Goal: Task Accomplishment & Management: Use online tool/utility

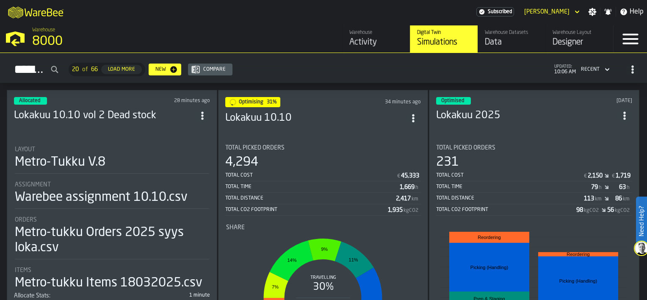
click at [117, 156] on div "Metro-Tukku V.8" at bounding box center [112, 162] width 194 height 15
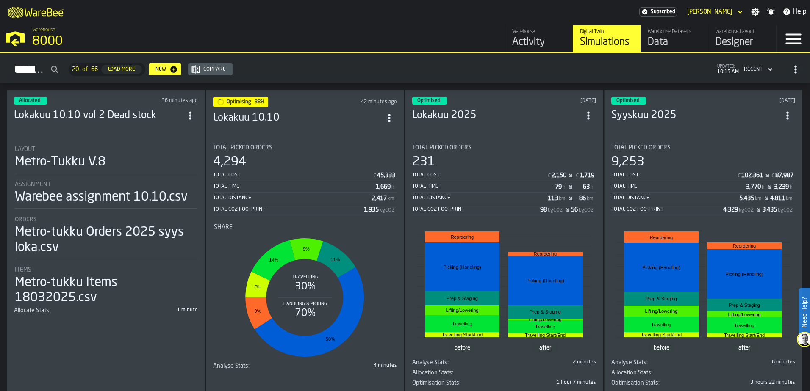
click at [313, 117] on h3 "Lokakuu 10.10" at bounding box center [297, 118] width 169 height 14
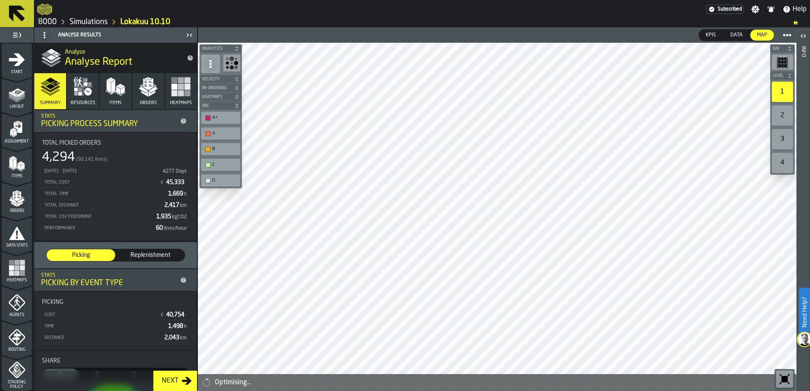
click at [45, 19] on link "8000" at bounding box center [47, 21] width 19 height 9
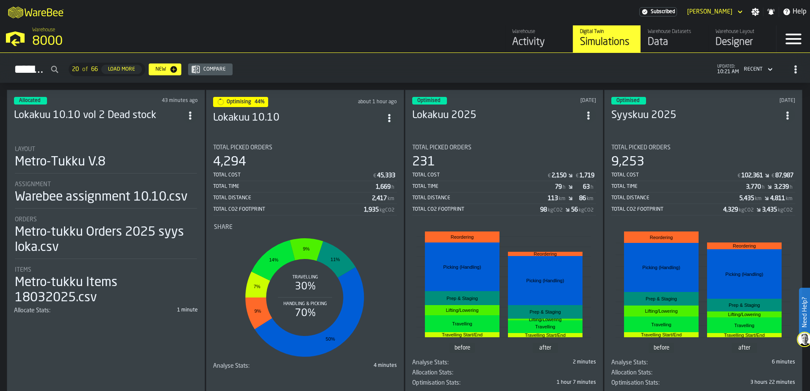
click at [312, 145] on div "Total Picked Orders" at bounding box center [305, 147] width 184 height 7
click at [310, 116] on h3 "Lokakuu 10.10" at bounding box center [297, 118] width 169 height 14
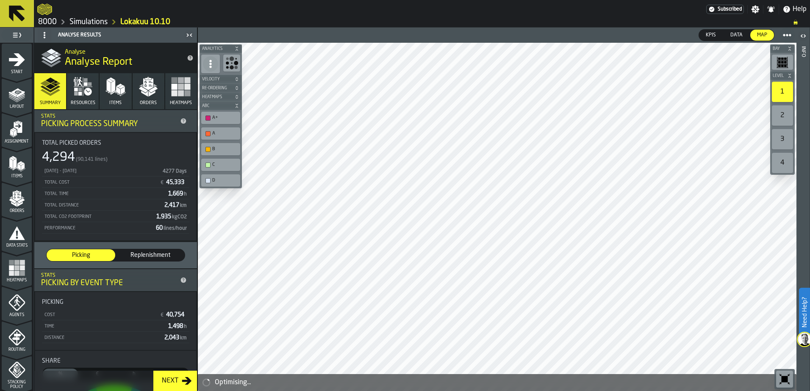
click at [44, 19] on link "8000" at bounding box center [47, 21] width 19 height 9
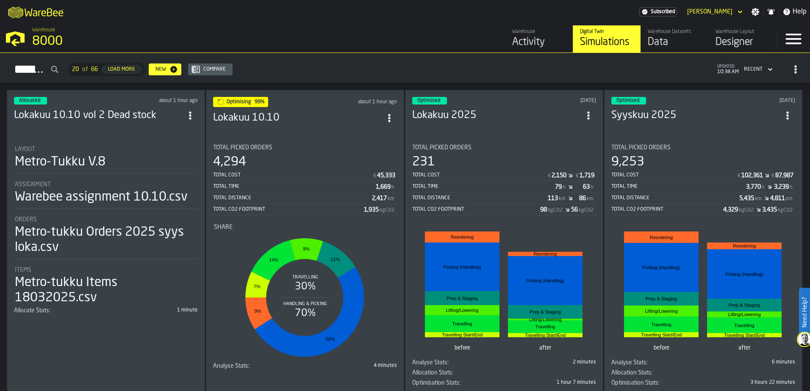
click at [417, 15] on div "M A K I N G W A R E H O U S E S M O R E EF F I C I E N T Subscribed Max Luoma S…" at bounding box center [405, 12] width 810 height 24
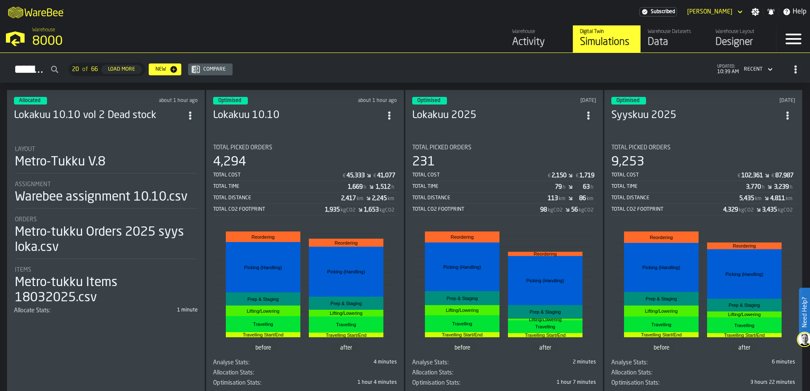
click at [324, 132] on div "Optimised about 1 hour ago Lokakuu 10.10 Total Picked Orders 4,294 Total Cost €…" at bounding box center [305, 243] width 198 height 307
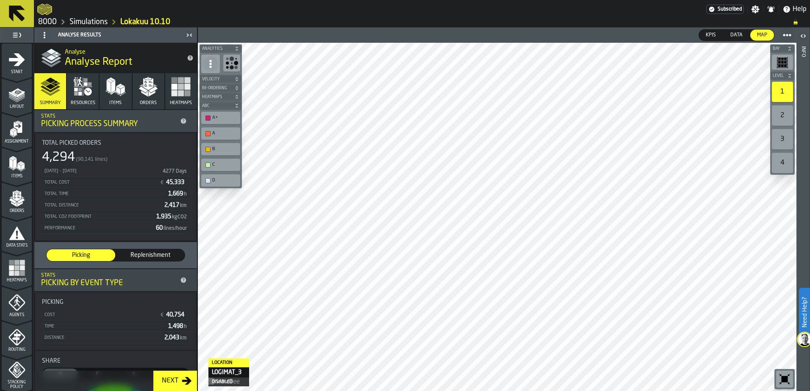
click at [174, 376] on div "Next" at bounding box center [169, 381] width 23 height 10
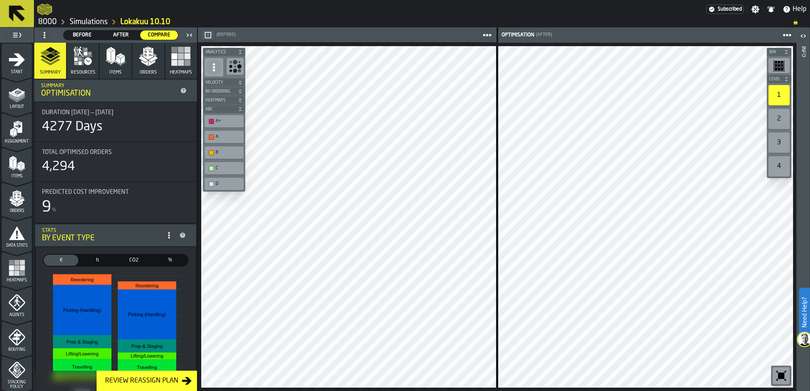
click at [138, 384] on div "Review Reassign Plan" at bounding box center [142, 381] width 80 height 10
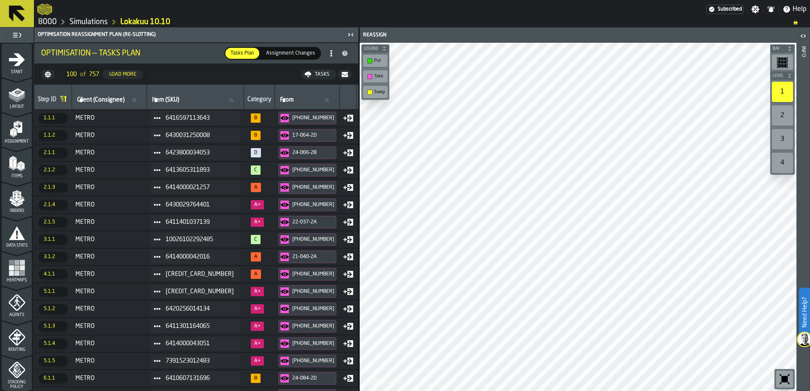
click at [351, 36] on icon "button-toggle-Close me" at bounding box center [350, 35] width 10 height 10
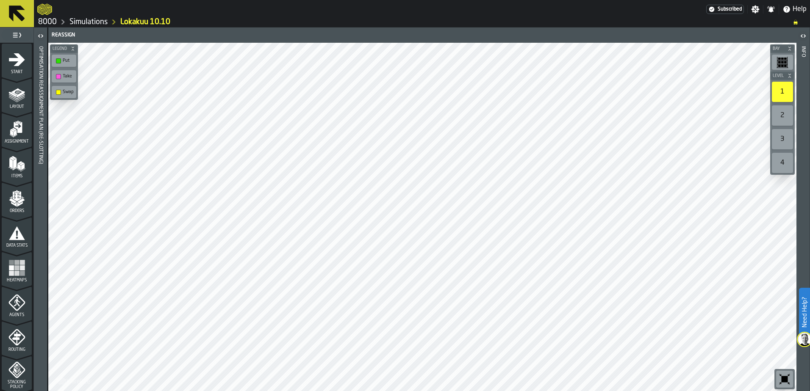
click at [43, 36] on icon "button-toggle-Open" at bounding box center [41, 36] width 10 height 10
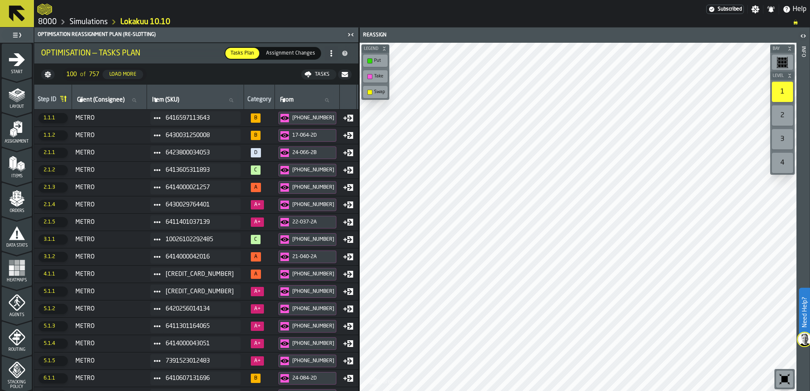
click at [43, 21] on link "8000" at bounding box center [47, 21] width 19 height 9
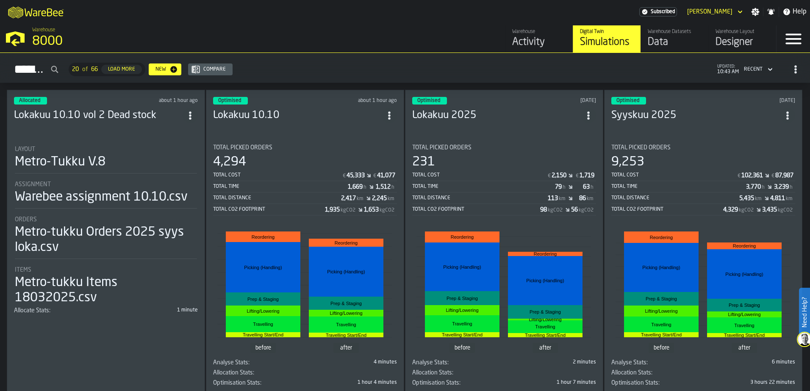
click at [327, 112] on h3 "Lokakuu 10.10" at bounding box center [297, 116] width 169 height 14
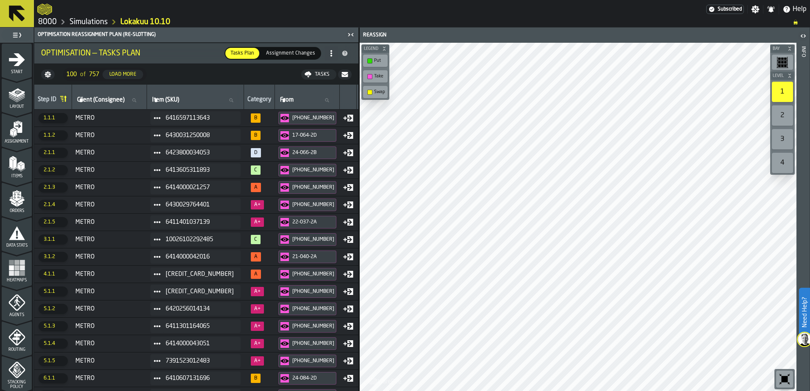
click at [301, 55] on span "Assignment Changes" at bounding box center [291, 54] width 56 height 8
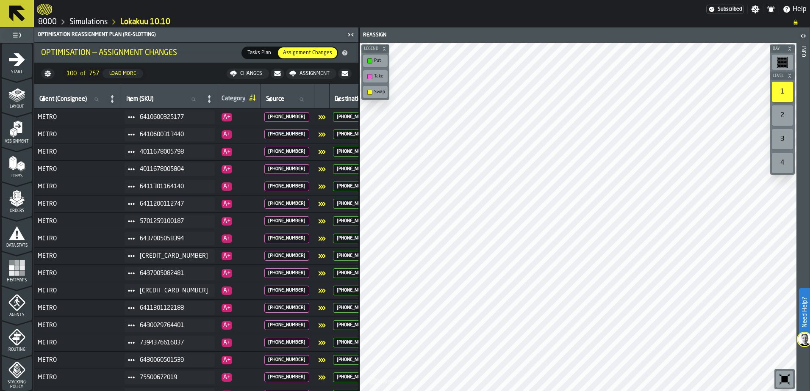
click at [266, 53] on span "Tasks Plan" at bounding box center [259, 53] width 30 height 8
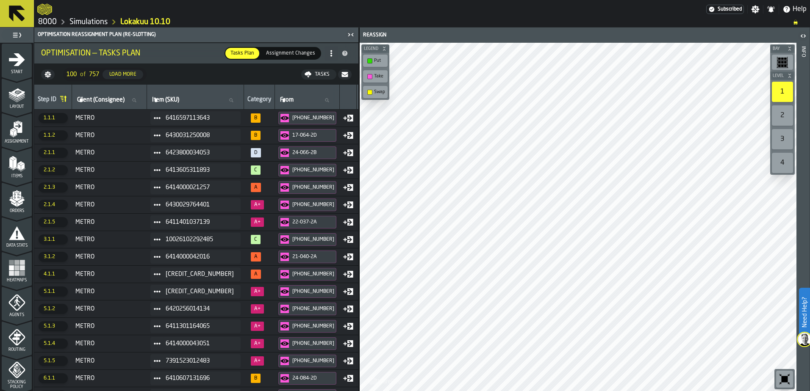
click at [288, 53] on span "Assignment Changes" at bounding box center [291, 54] width 56 height 8
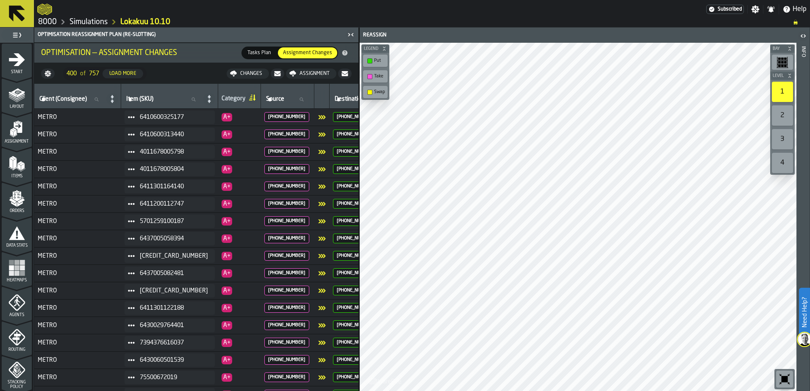
click at [257, 52] on span "Tasks Plan" at bounding box center [259, 53] width 30 height 8
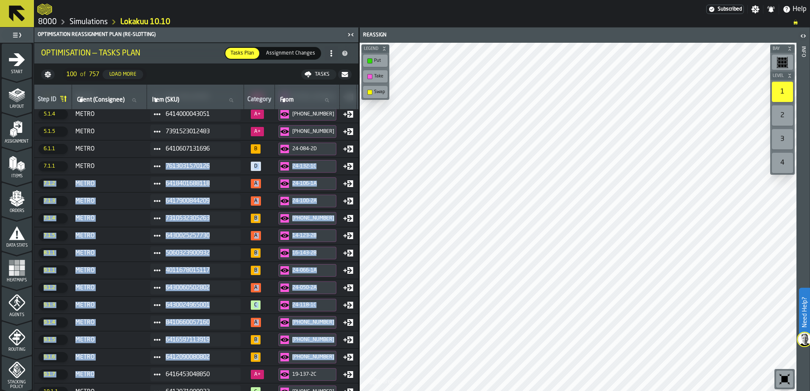
drag, startPoint x: 109, startPoint y: 388, endPoint x: 149, endPoint y: 384, distance: 40.4
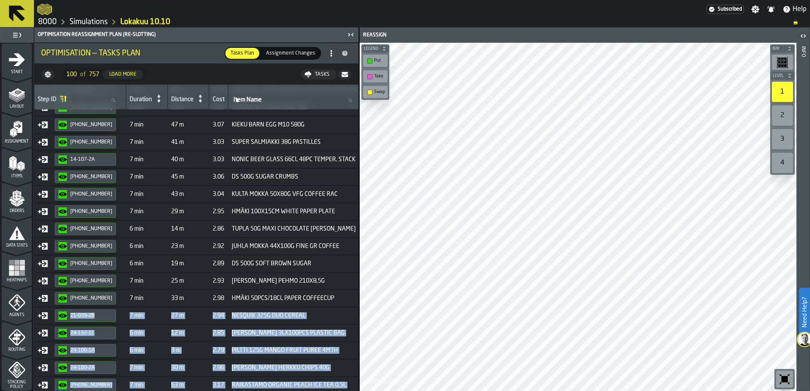
scroll to position [80, 0]
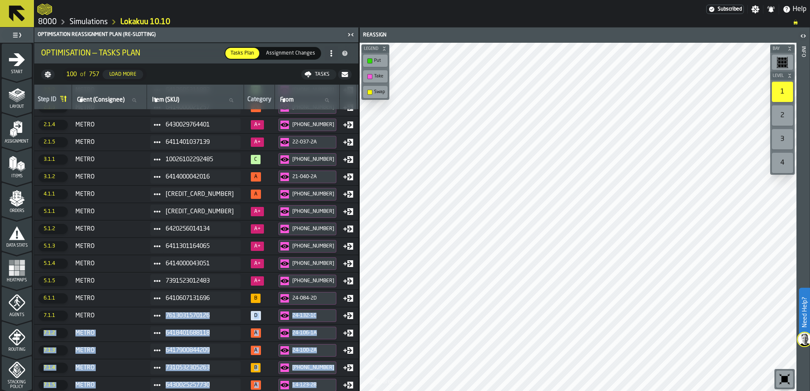
click at [49, 18] on link "8000" at bounding box center [47, 21] width 19 height 9
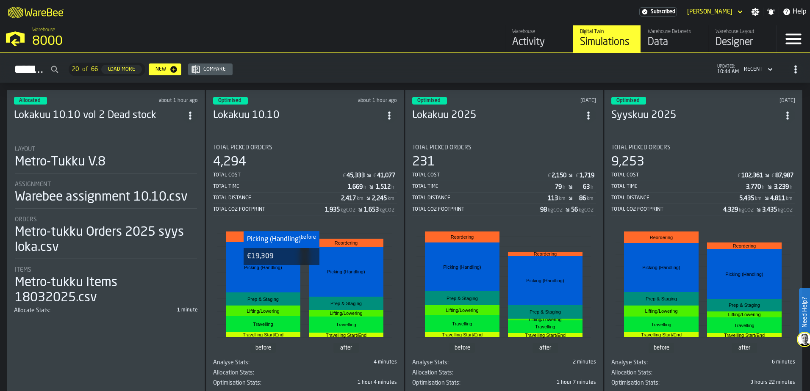
click at [280, 272] on rect "stat-" at bounding box center [263, 267] width 75 height 50
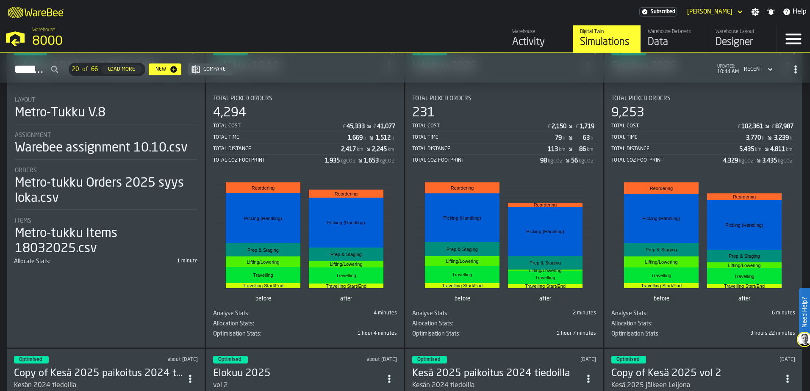
scroll to position [42, 0]
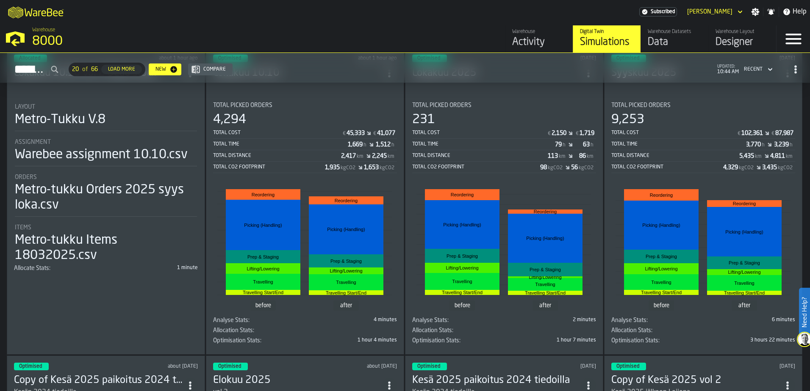
click at [311, 102] on div "Total Picked Orders" at bounding box center [305, 105] width 184 height 7
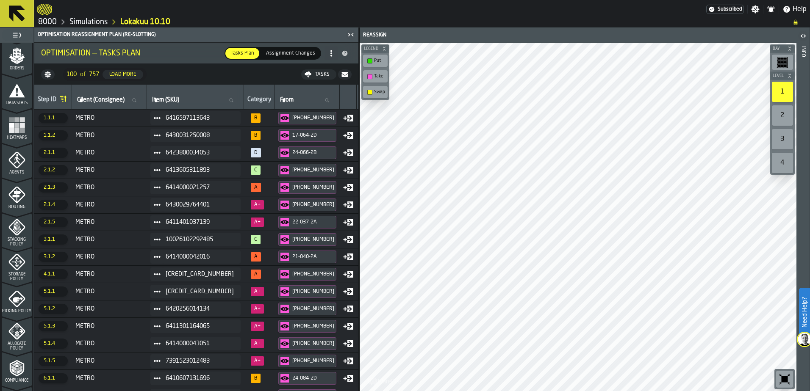
scroll to position [108, 0]
click at [6, 167] on div "Heatmaps" at bounding box center [17, 163] width 30 height 23
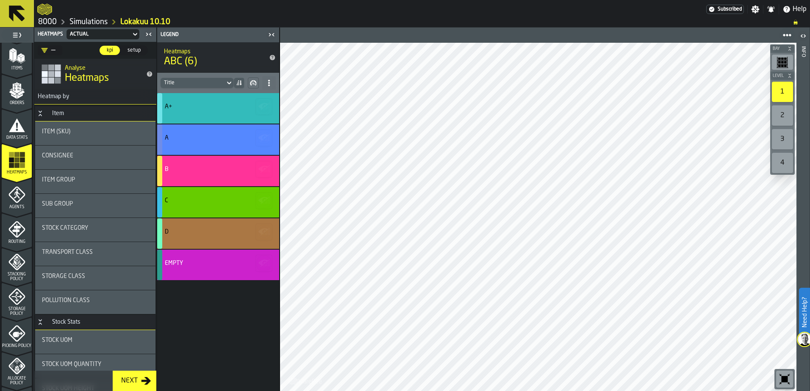
click at [141, 378] on div "Next" at bounding box center [129, 381] width 23 height 10
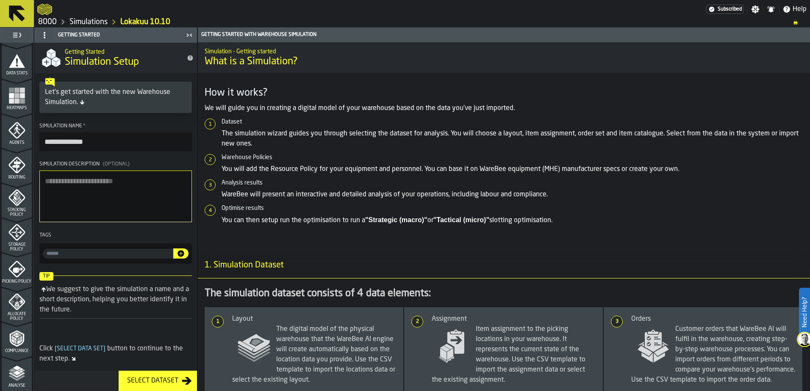
scroll to position [277, 0]
click at [11, 353] on icon "menu Re-assign" at bounding box center [17, 356] width 30 height 8
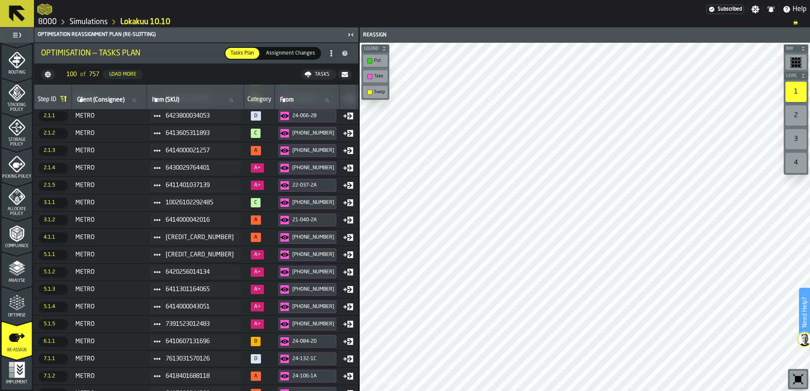
scroll to position [0, 0]
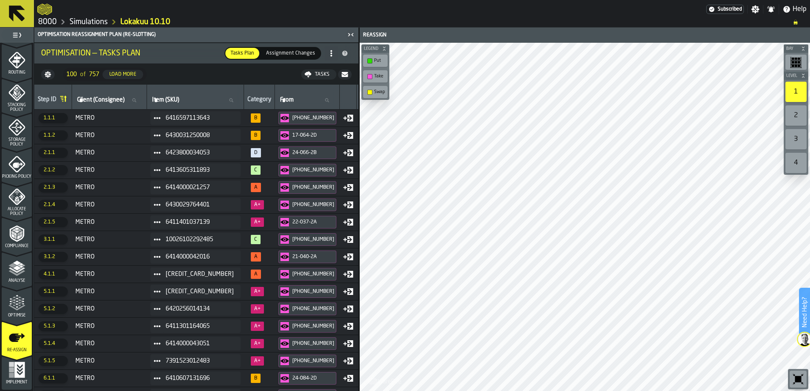
click at [25, 310] on div "Optimise" at bounding box center [17, 306] width 30 height 23
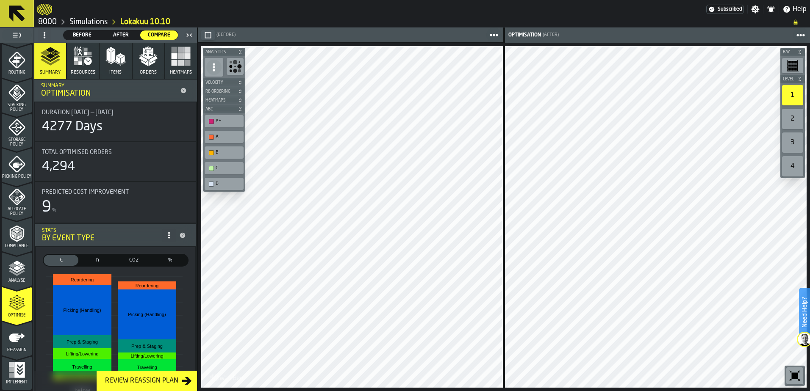
click at [45, 22] on link "8000" at bounding box center [47, 21] width 19 height 9
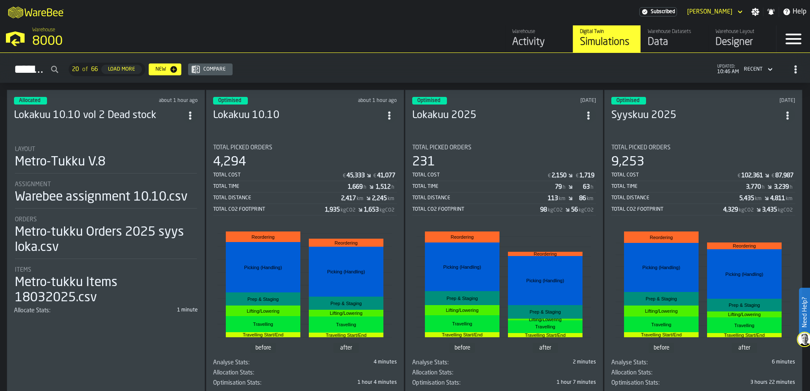
click at [315, 150] on div "Total Picked Orders 4,294 Total Cost € 45,333 € 41,077 Total Time 1,669 h 1,512…" at bounding box center [305, 179] width 184 height 71
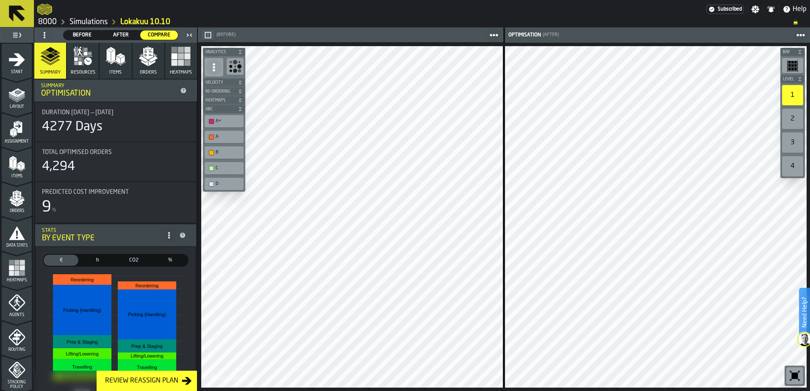
click at [166, 382] on div "Review Reassign Plan" at bounding box center [142, 381] width 80 height 10
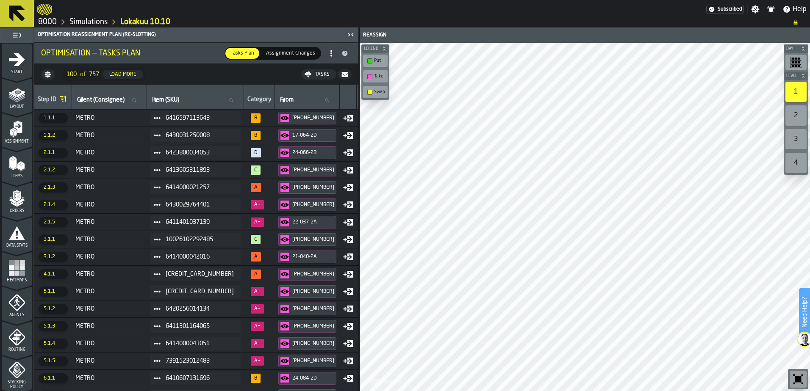
click at [39, 23] on link "8000" at bounding box center [47, 21] width 19 height 9
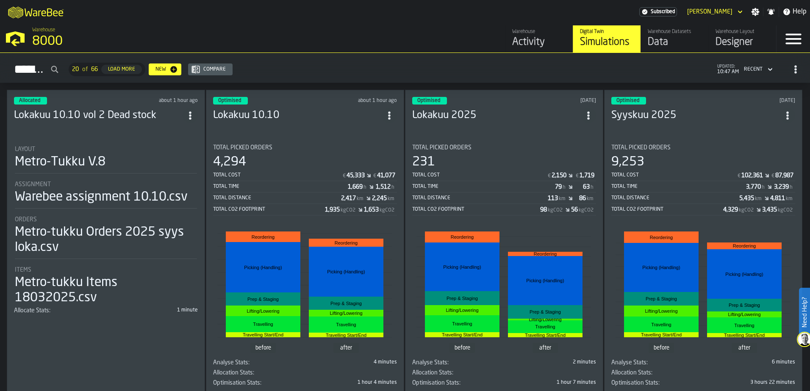
click at [334, 125] on header "Optimised about 1 hour ago Lokakuu 10.10" at bounding box center [305, 114] width 184 height 34
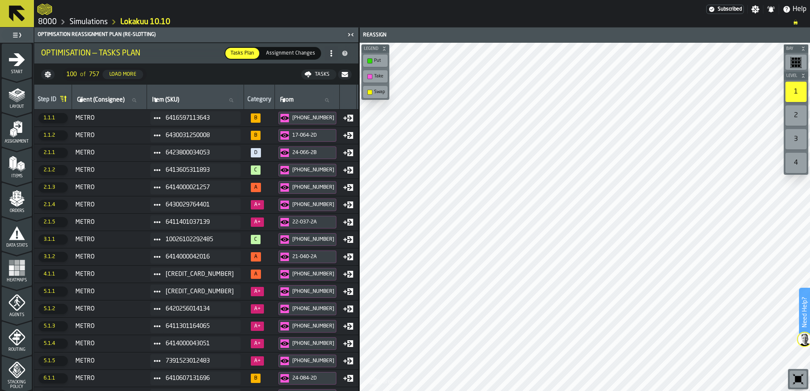
click at [276, 53] on span "Assignment Changes" at bounding box center [291, 54] width 56 height 8
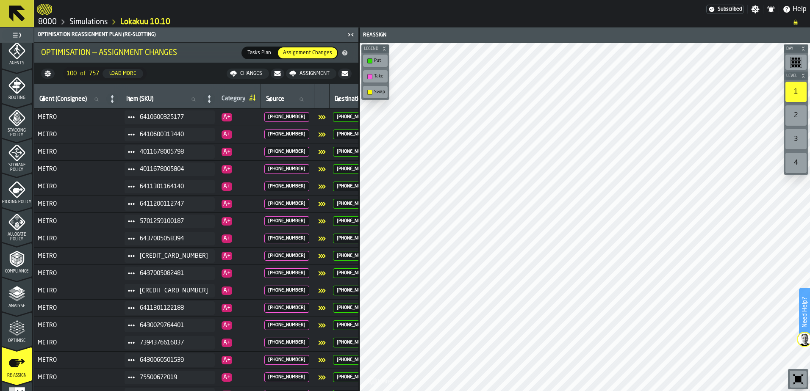
scroll to position [254, 0]
click at [15, 321] on icon "menu Optimise" at bounding box center [16, 326] width 17 height 17
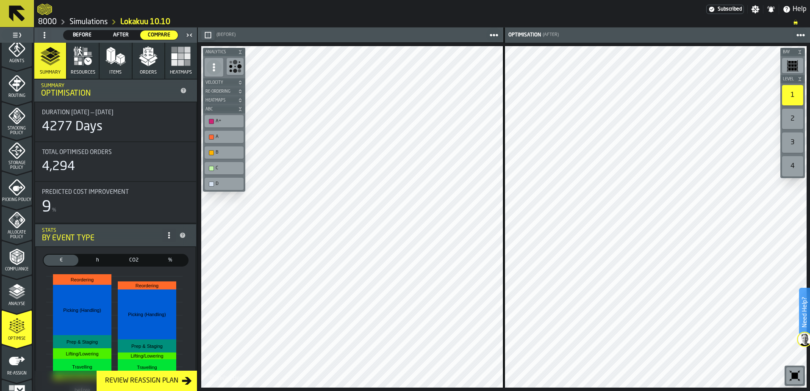
click at [165, 380] on div "Review Reassign Plan" at bounding box center [142, 381] width 80 height 10
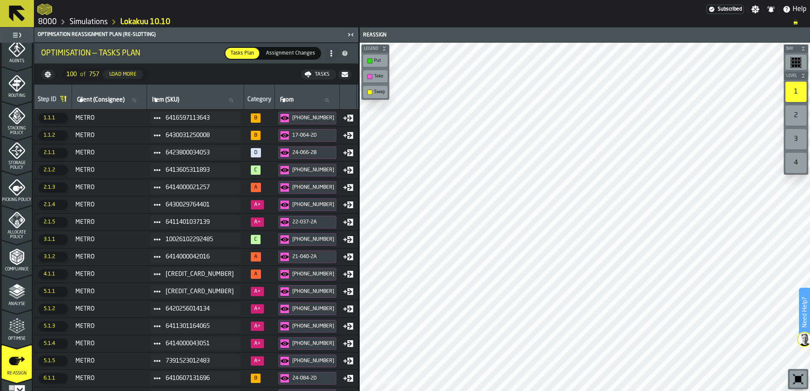
click at [795, 115] on div "2" at bounding box center [795, 115] width 21 height 20
click at [796, 86] on div "1" at bounding box center [795, 92] width 21 height 20
click at [15, 337] on span "Optimise" at bounding box center [17, 339] width 30 height 5
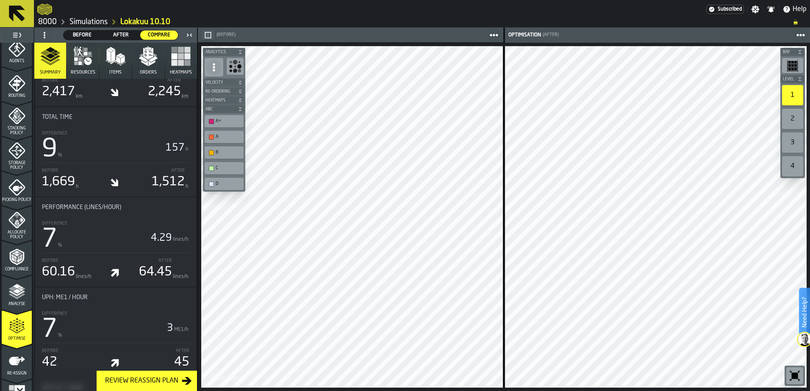
scroll to position [593, 0]
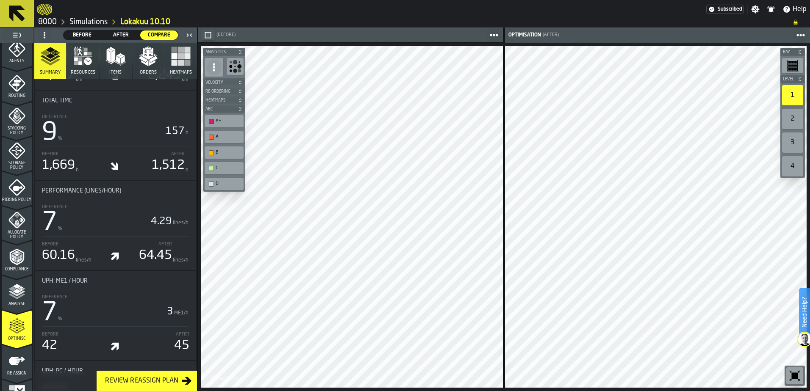
click at [25, 299] on div "Analyse" at bounding box center [17, 294] width 30 height 23
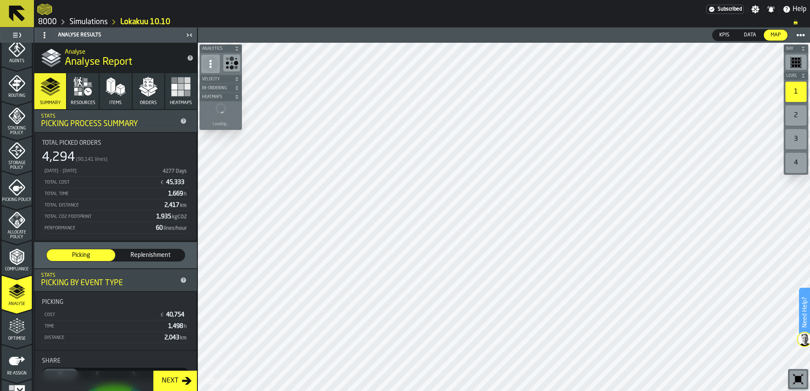
click at [160, 255] on span "Replenishment" at bounding box center [150, 255] width 62 height 8
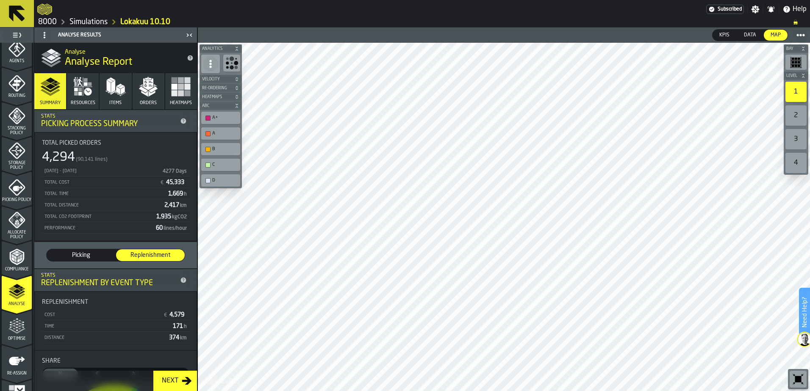
click at [94, 258] on span "Picking" at bounding box center [81, 255] width 62 height 8
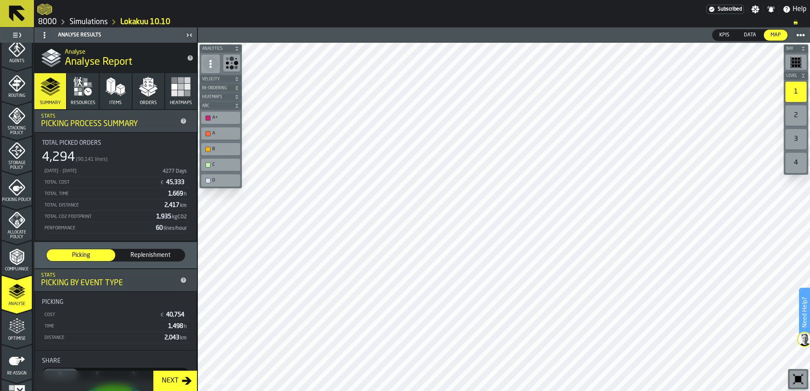
click at [163, 384] on div "Next" at bounding box center [169, 381] width 23 height 10
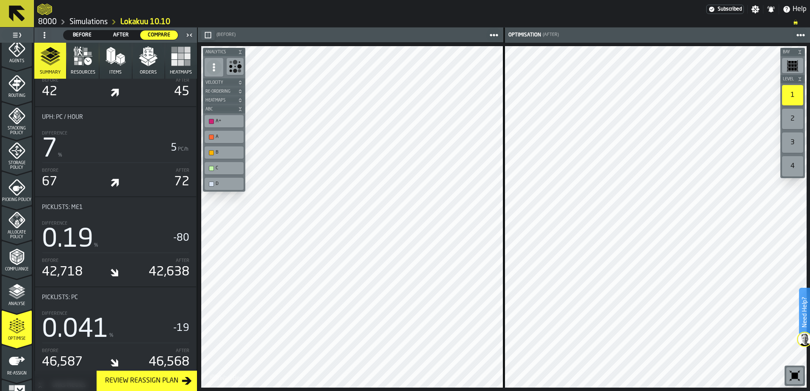
scroll to position [889, 0]
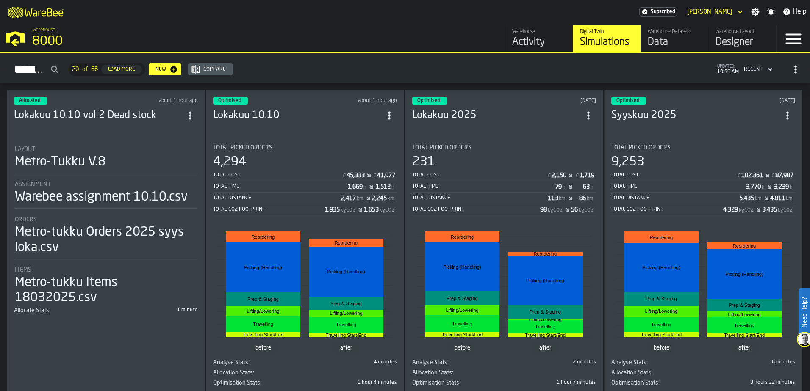
click at [329, 125] on header "Optimised about 1 hour ago Lokakuu 10.10" at bounding box center [305, 114] width 184 height 34
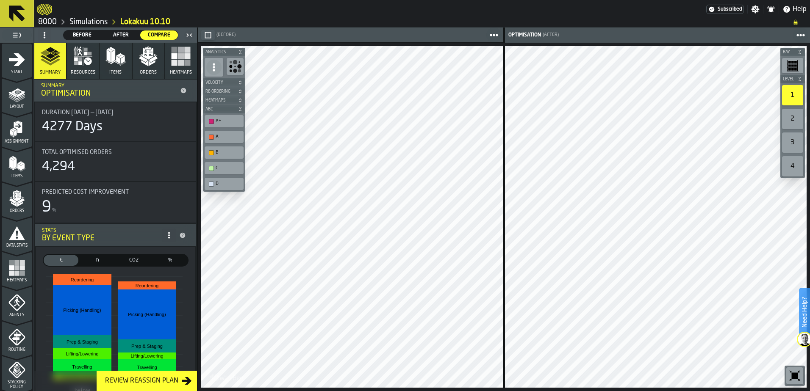
click at [162, 385] on div "Review Reassign Plan" at bounding box center [142, 381] width 80 height 10
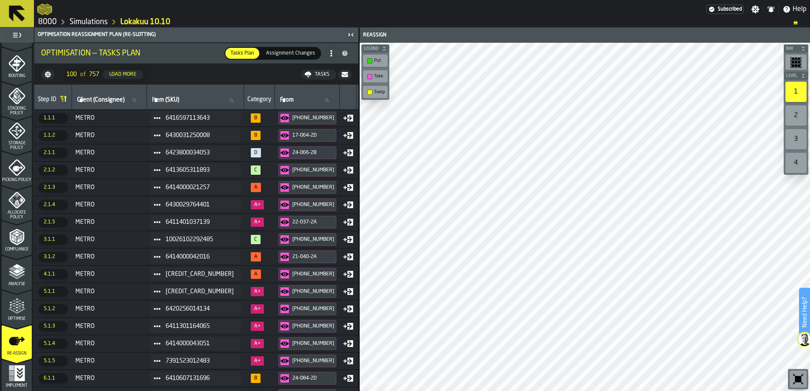
scroll to position [277, 0]
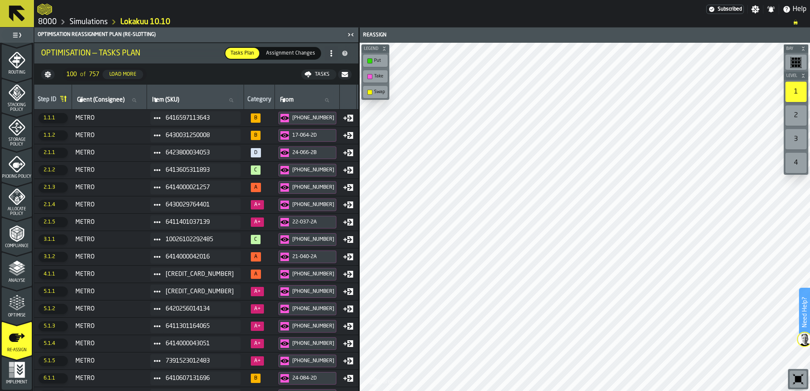
click at [15, 312] on div "Optimise" at bounding box center [17, 306] width 30 height 23
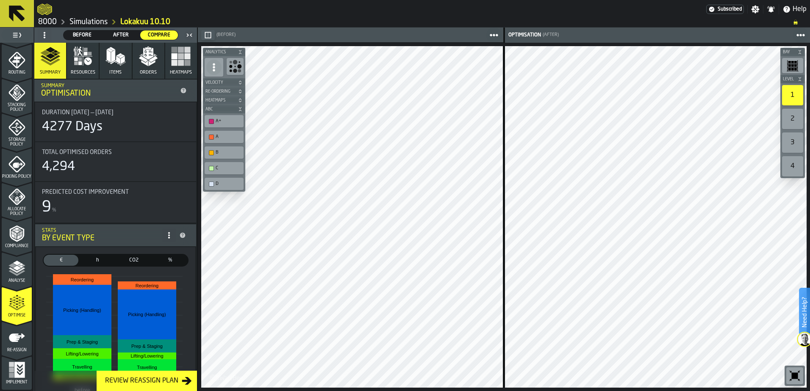
click at [219, 182] on div "D" at bounding box center [228, 184] width 25 height 6
click at [228, 184] on div "D" at bounding box center [228, 184] width 25 height 6
click at [225, 122] on div "A+" at bounding box center [228, 122] width 25 height 6
click at [229, 134] on div "A" at bounding box center [224, 137] width 36 height 9
click at [229, 150] on div "B" at bounding box center [228, 153] width 25 height 6
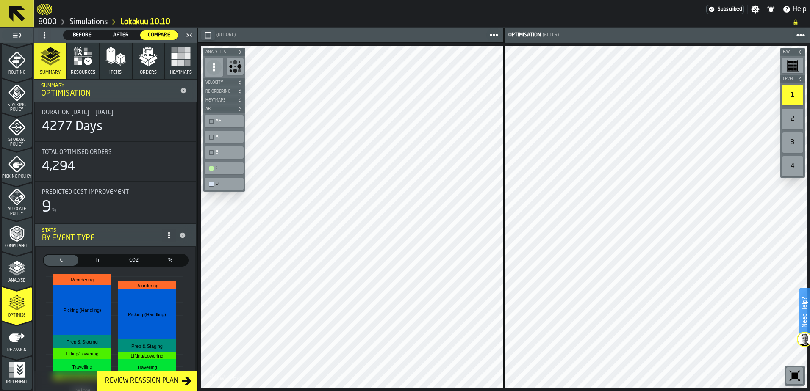
click at [229, 164] on div "C" at bounding box center [224, 168] width 36 height 9
click at [217, 168] on div "C" at bounding box center [228, 169] width 25 height 6
click at [219, 181] on div "D" at bounding box center [224, 184] width 36 height 9
click at [220, 166] on div "C" at bounding box center [228, 169] width 25 height 6
click at [224, 152] on div "B" at bounding box center [228, 153] width 25 height 6
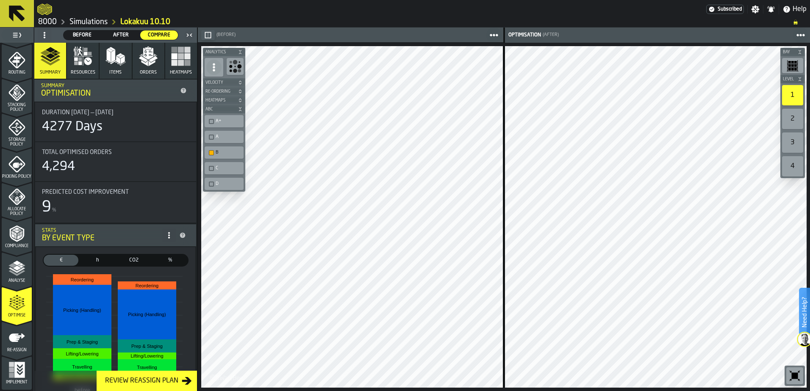
click at [224, 152] on div "B" at bounding box center [228, 153] width 25 height 6
click at [225, 136] on div "A" at bounding box center [228, 137] width 25 height 6
click at [225, 131] on div "A" at bounding box center [224, 137] width 39 height 12
click at [221, 120] on div "A+" at bounding box center [228, 122] width 25 height 6
click at [221, 139] on div "A" at bounding box center [228, 137] width 25 height 6
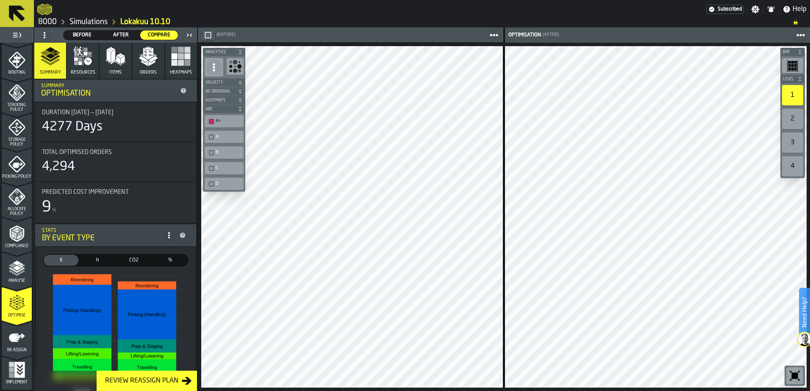
click at [224, 126] on div "A+" at bounding box center [224, 121] width 39 height 12
click at [226, 121] on div "A+" at bounding box center [228, 122] width 25 height 6
click at [228, 138] on div "A" at bounding box center [228, 137] width 25 height 6
click at [217, 137] on div "A" at bounding box center [228, 137] width 25 height 6
click at [224, 123] on div "A+" at bounding box center [228, 122] width 25 height 6
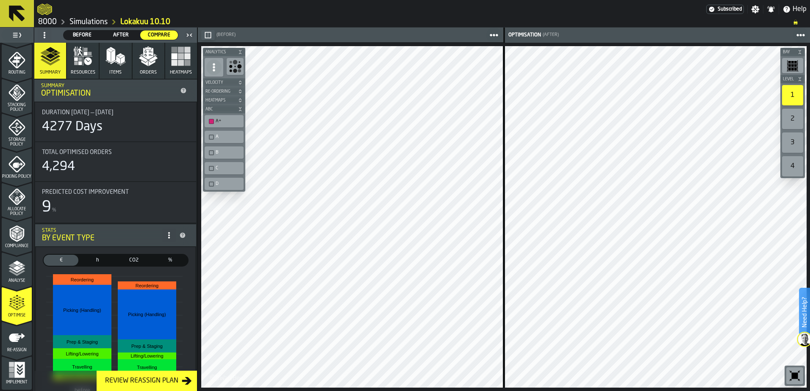
click at [232, 135] on div "A" at bounding box center [228, 137] width 25 height 6
click at [223, 152] on div "B" at bounding box center [228, 153] width 25 height 6
click at [231, 165] on div "C" at bounding box center [224, 168] width 36 height 9
click at [232, 180] on div "D" at bounding box center [224, 184] width 36 height 9
click at [20, 275] on icon "menu Analyse" at bounding box center [16, 268] width 17 height 17
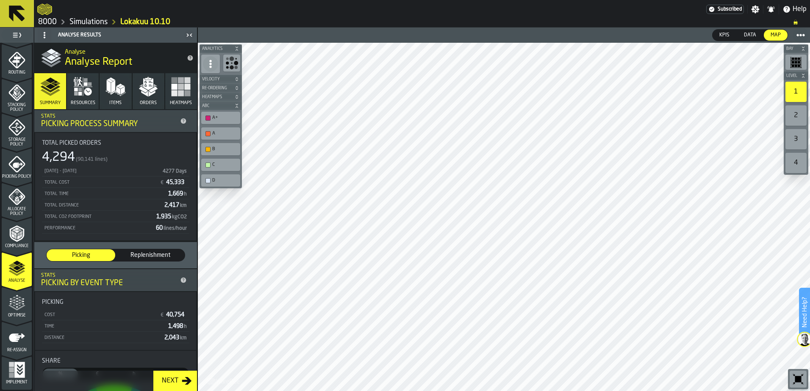
click at [19, 332] on icon "menu Re-assign" at bounding box center [16, 337] width 17 height 17
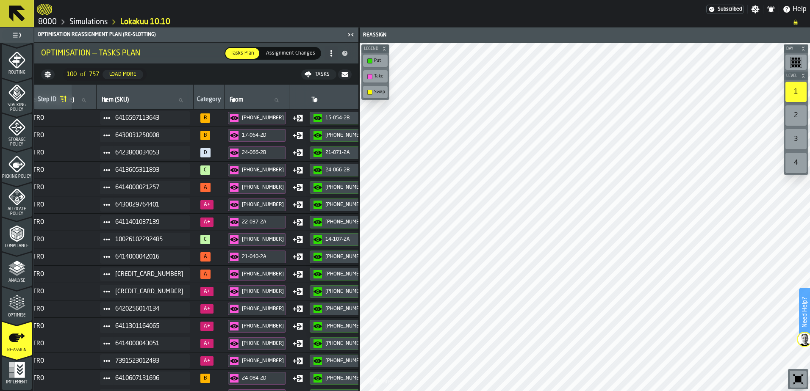
scroll to position [0, 0]
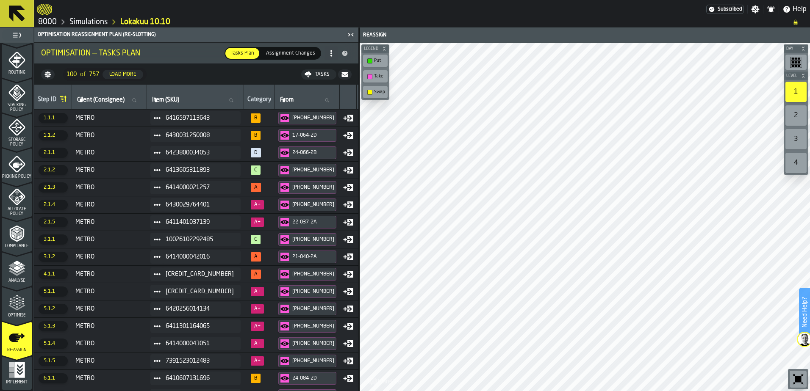
click at [15, 294] on div "Optimise" at bounding box center [17, 304] width 30 height 28
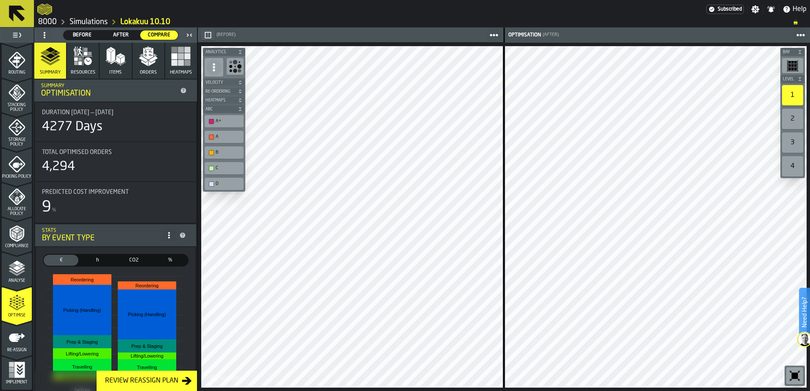
click at [47, 19] on link "8000" at bounding box center [47, 21] width 19 height 9
